Goal: Task Accomplishment & Management: Manage account settings

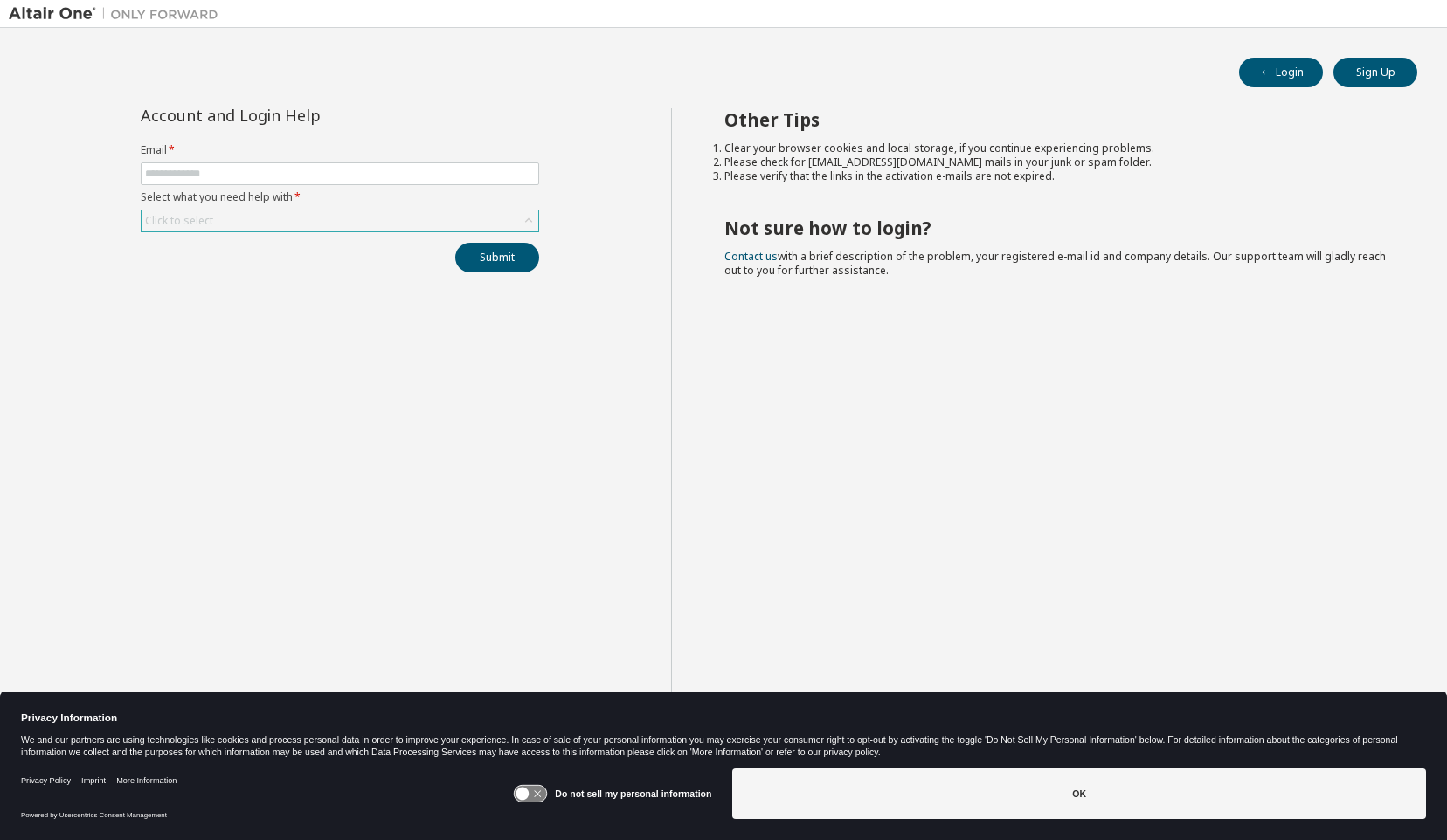
click at [214, 220] on div "Click to select" at bounding box center [339, 221] width 397 height 21
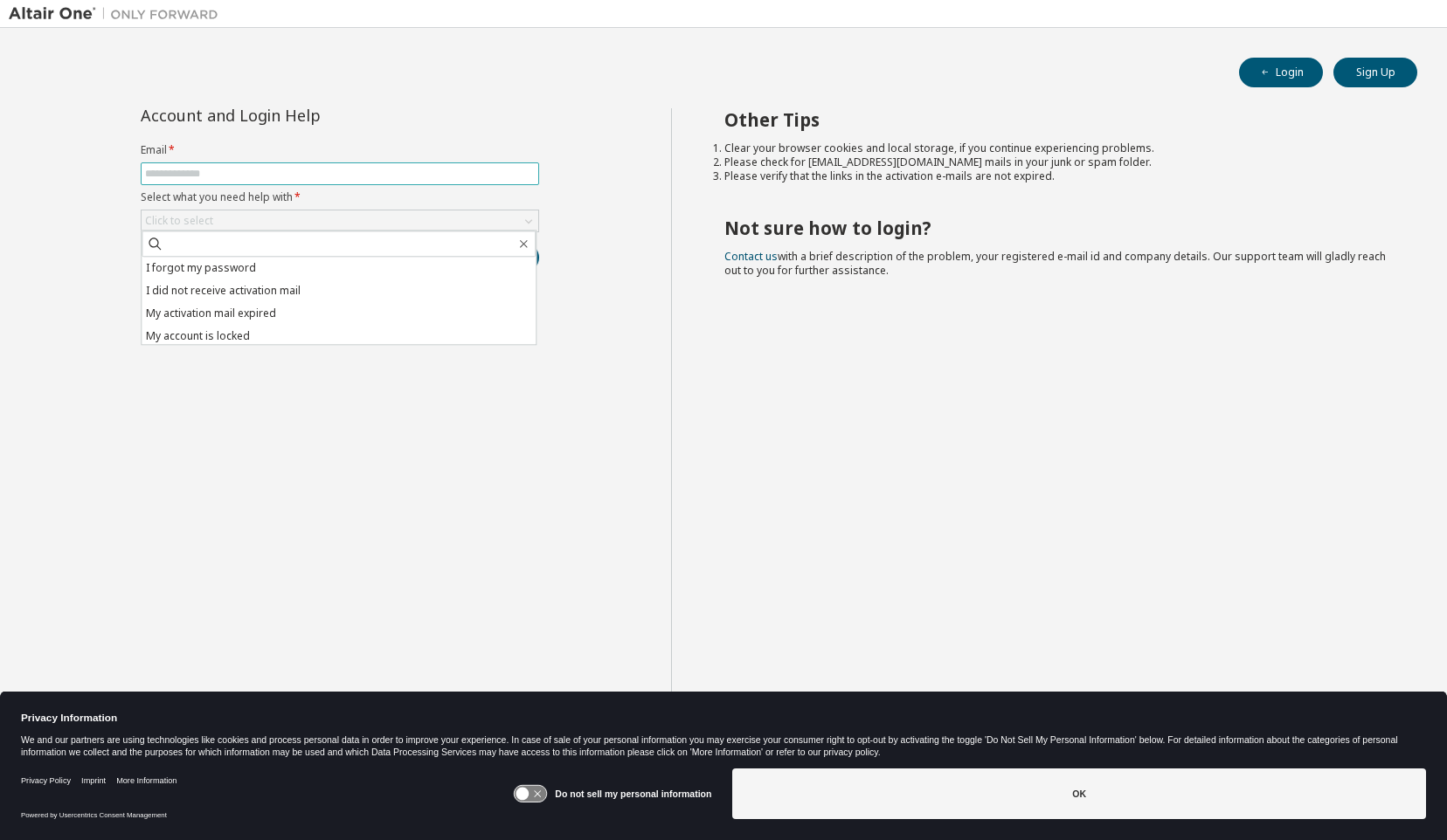
click at [205, 163] on span at bounding box center [339, 174] width 398 height 23
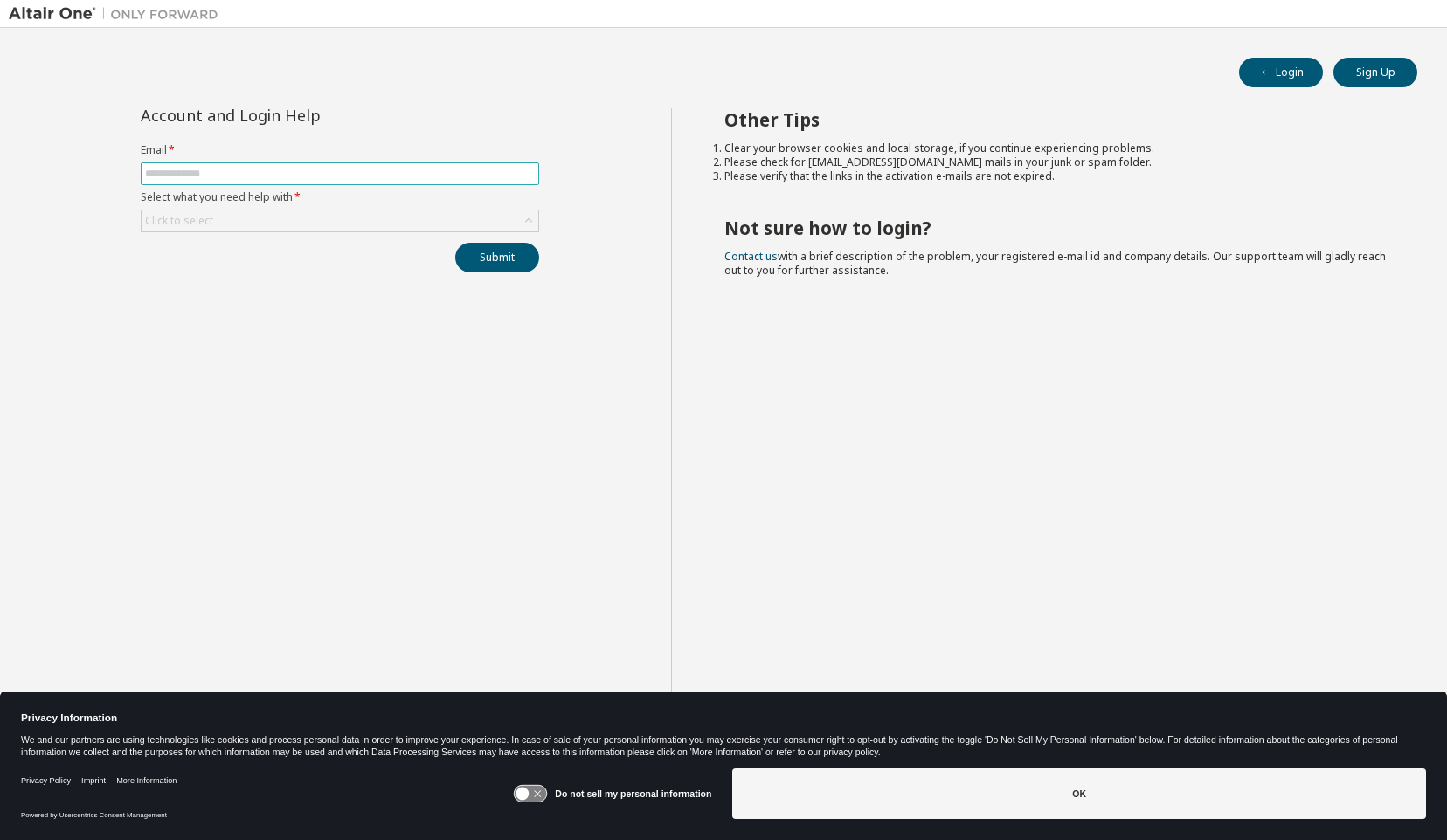
click at [205, 167] on input "text" at bounding box center [339, 174] width 389 height 14
type input "**********"
click at [269, 222] on div "Click to select" at bounding box center [339, 221] width 397 height 21
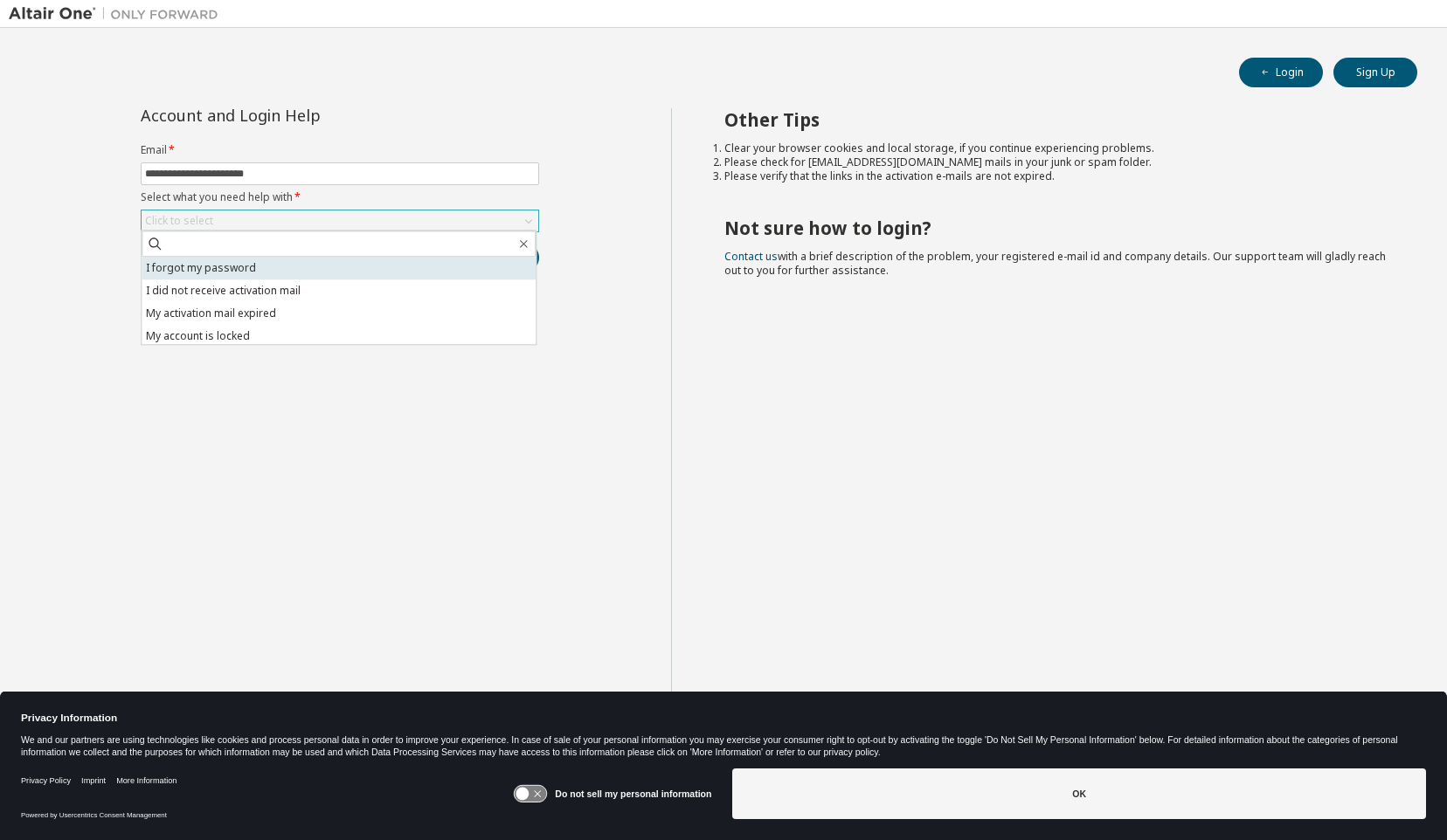
click at [192, 267] on li "I forgot my password" at bounding box center [338, 268] width 394 height 23
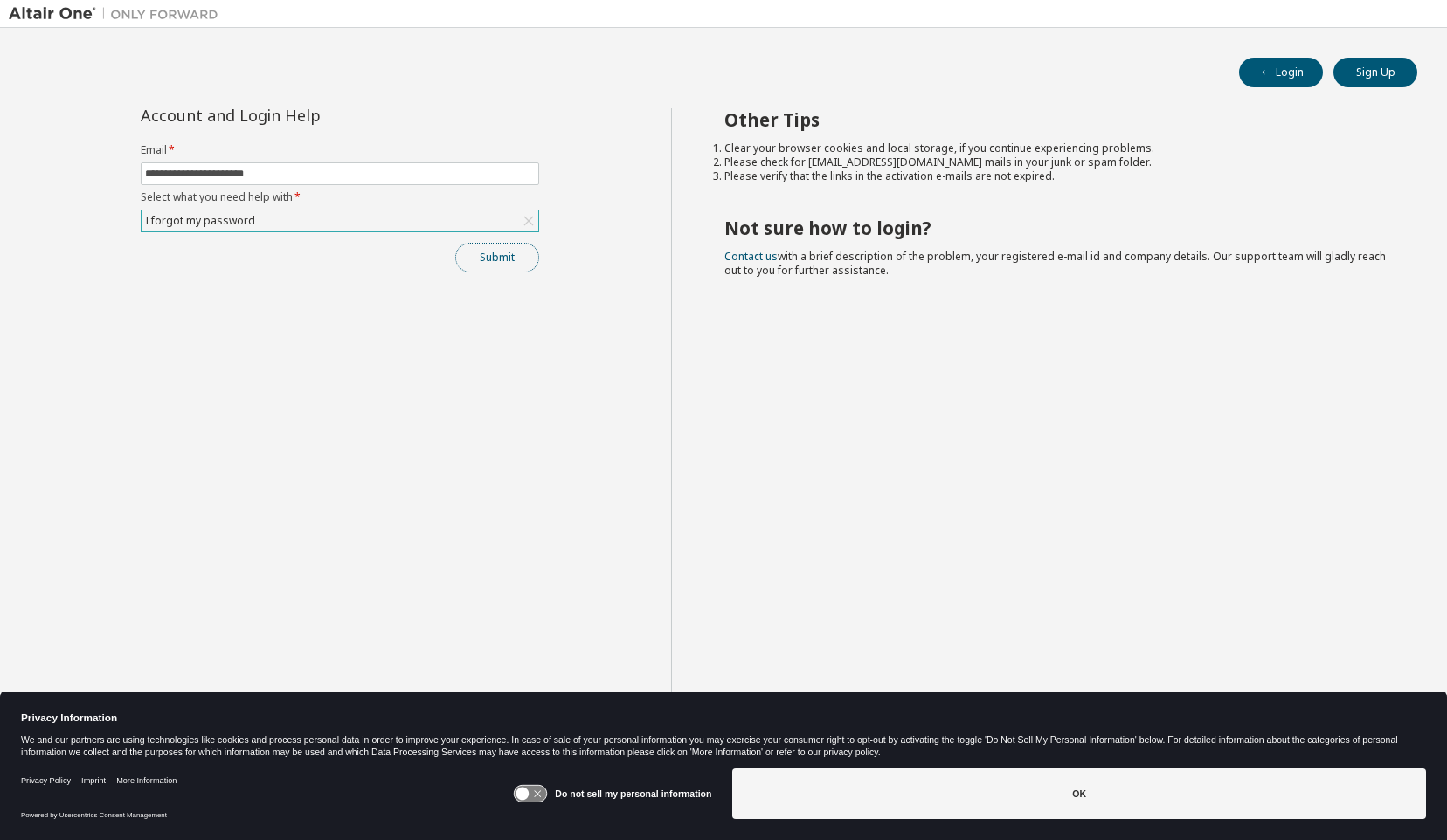
click at [505, 257] on button "Submit" at bounding box center [496, 258] width 84 height 30
click at [530, 795] on icon at bounding box center [523, 795] width 13 height 13
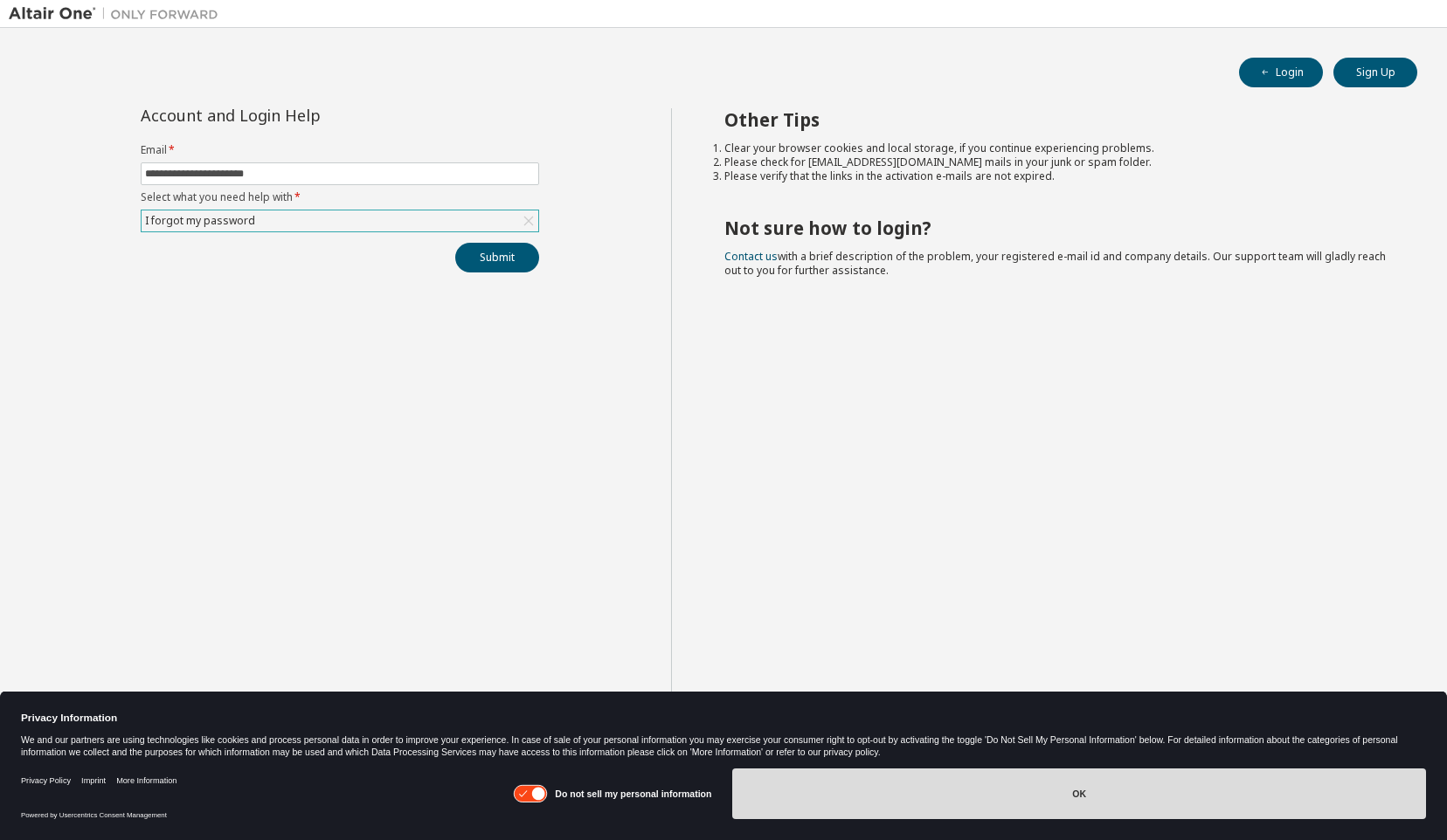
click at [990, 794] on button "OK" at bounding box center [1080, 794] width 694 height 51
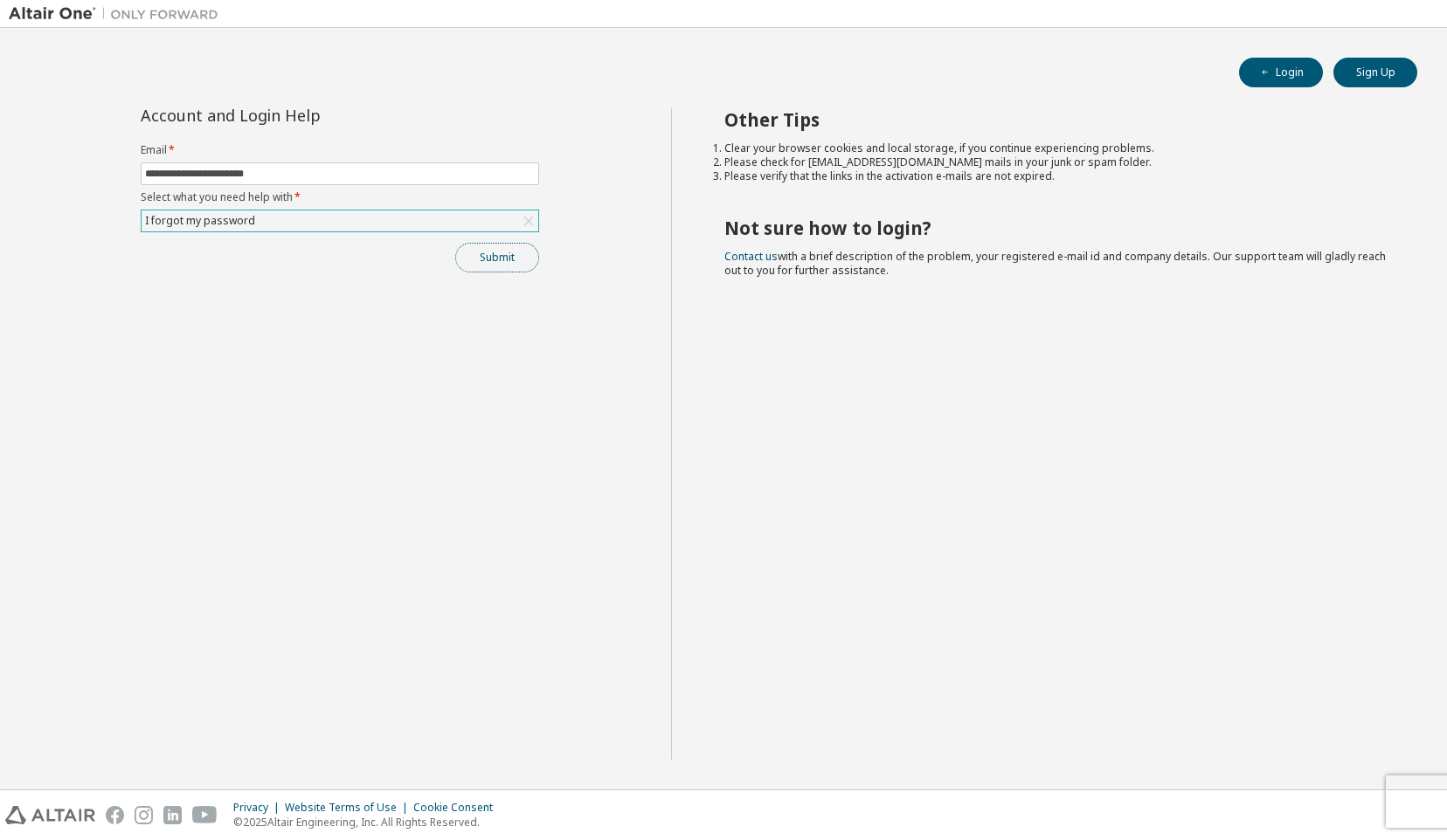
click at [486, 257] on button "Submit" at bounding box center [496, 258] width 84 height 30
click at [489, 260] on button "Submit" at bounding box center [496, 258] width 84 height 30
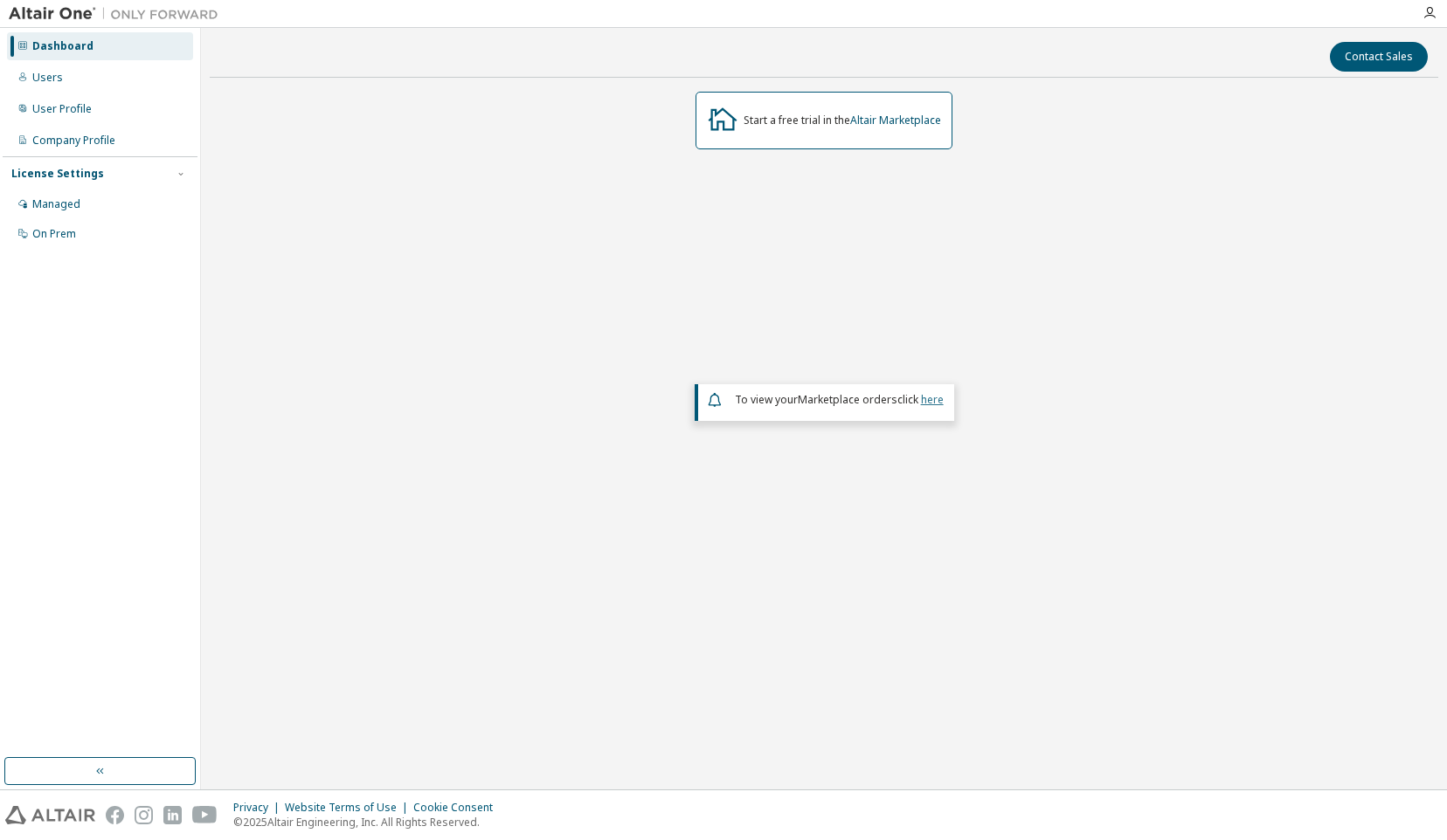
click at [933, 398] on link "here" at bounding box center [933, 399] width 23 height 14
